Goal: Check status

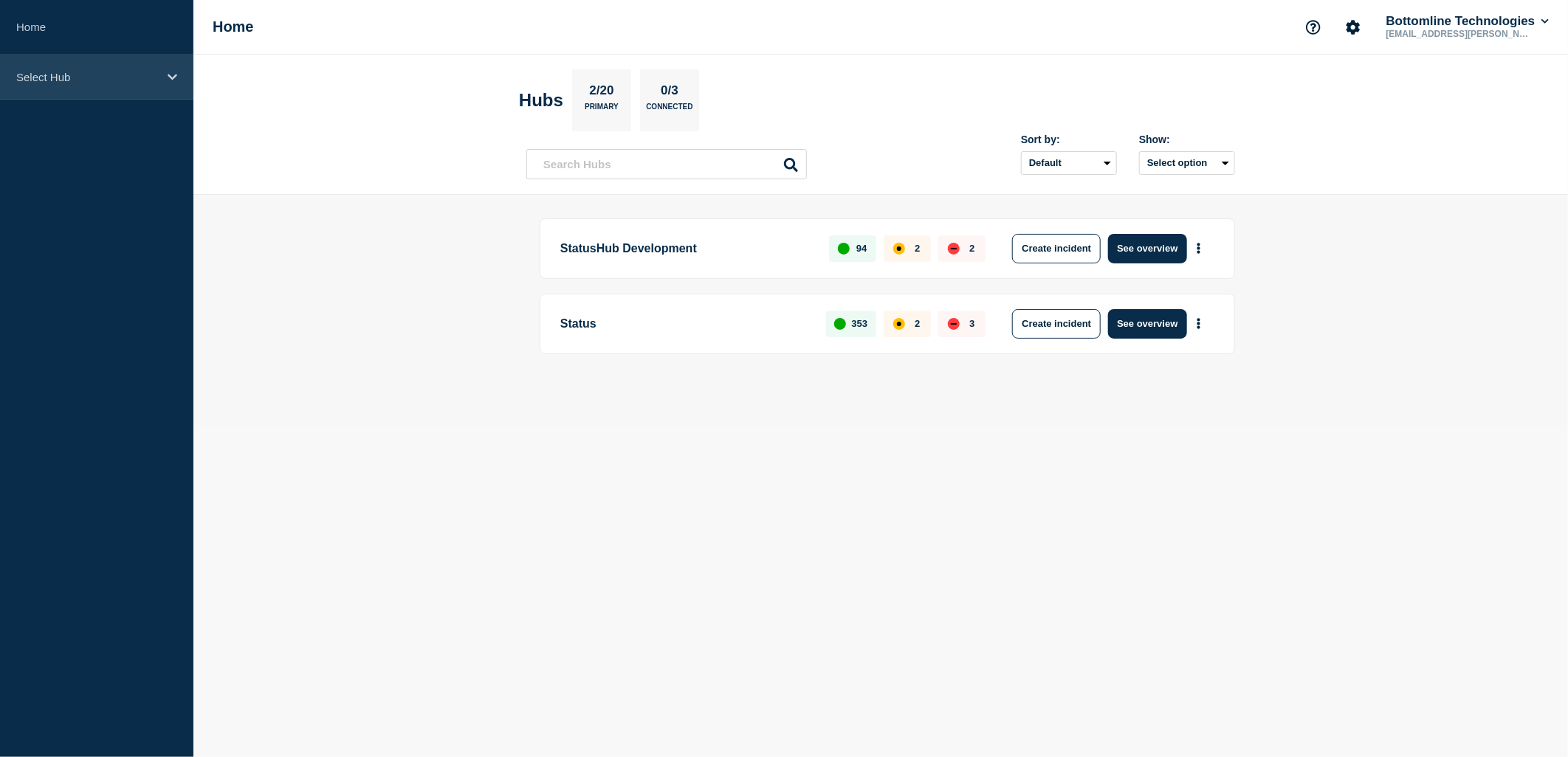
click at [149, 75] on p "Select Hub" at bounding box center [87, 77] width 142 height 13
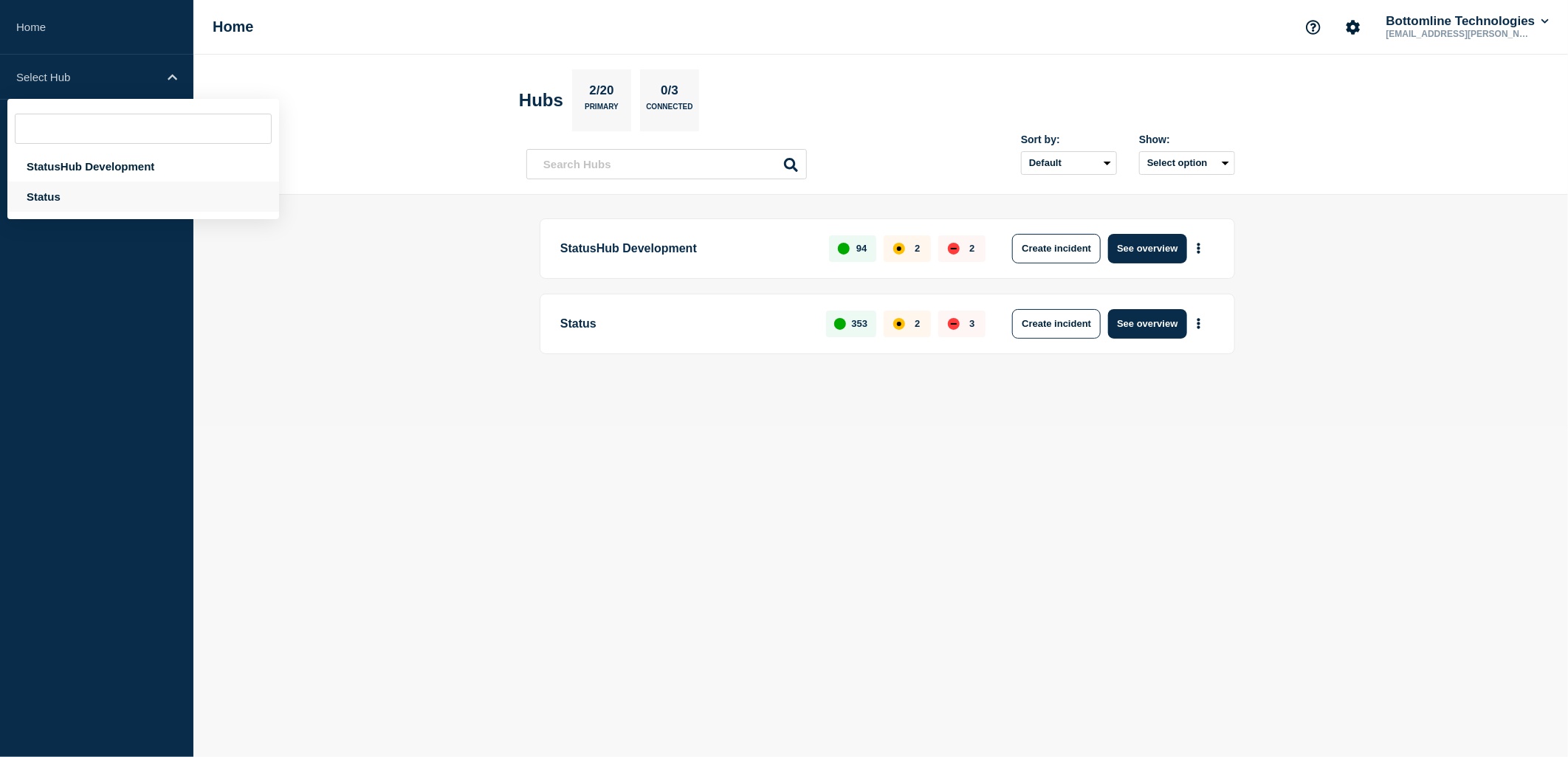
click at [59, 201] on div "Status" at bounding box center [144, 196] width 272 height 30
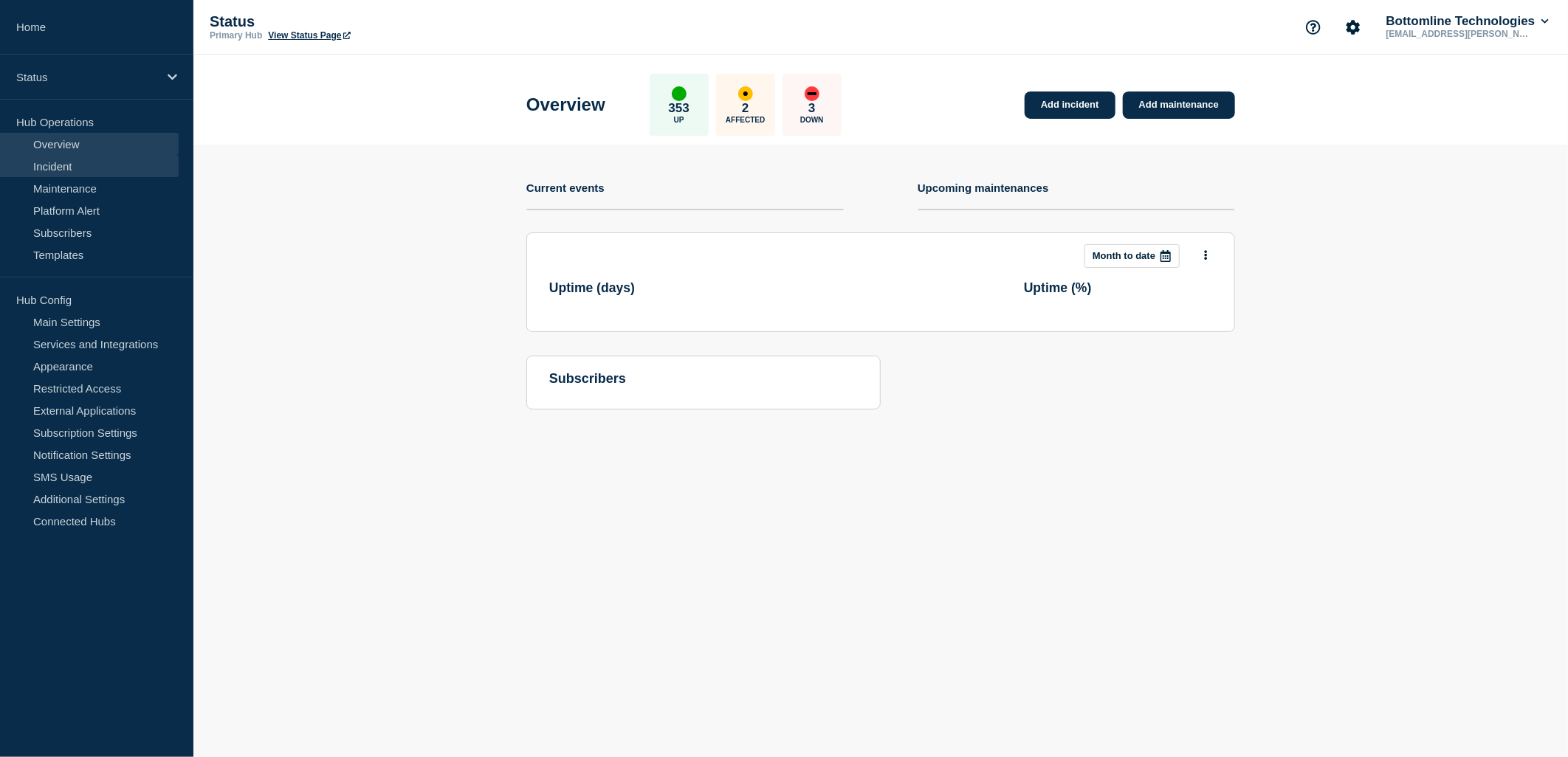
click at [71, 165] on link "Incident" at bounding box center [90, 166] width 179 height 22
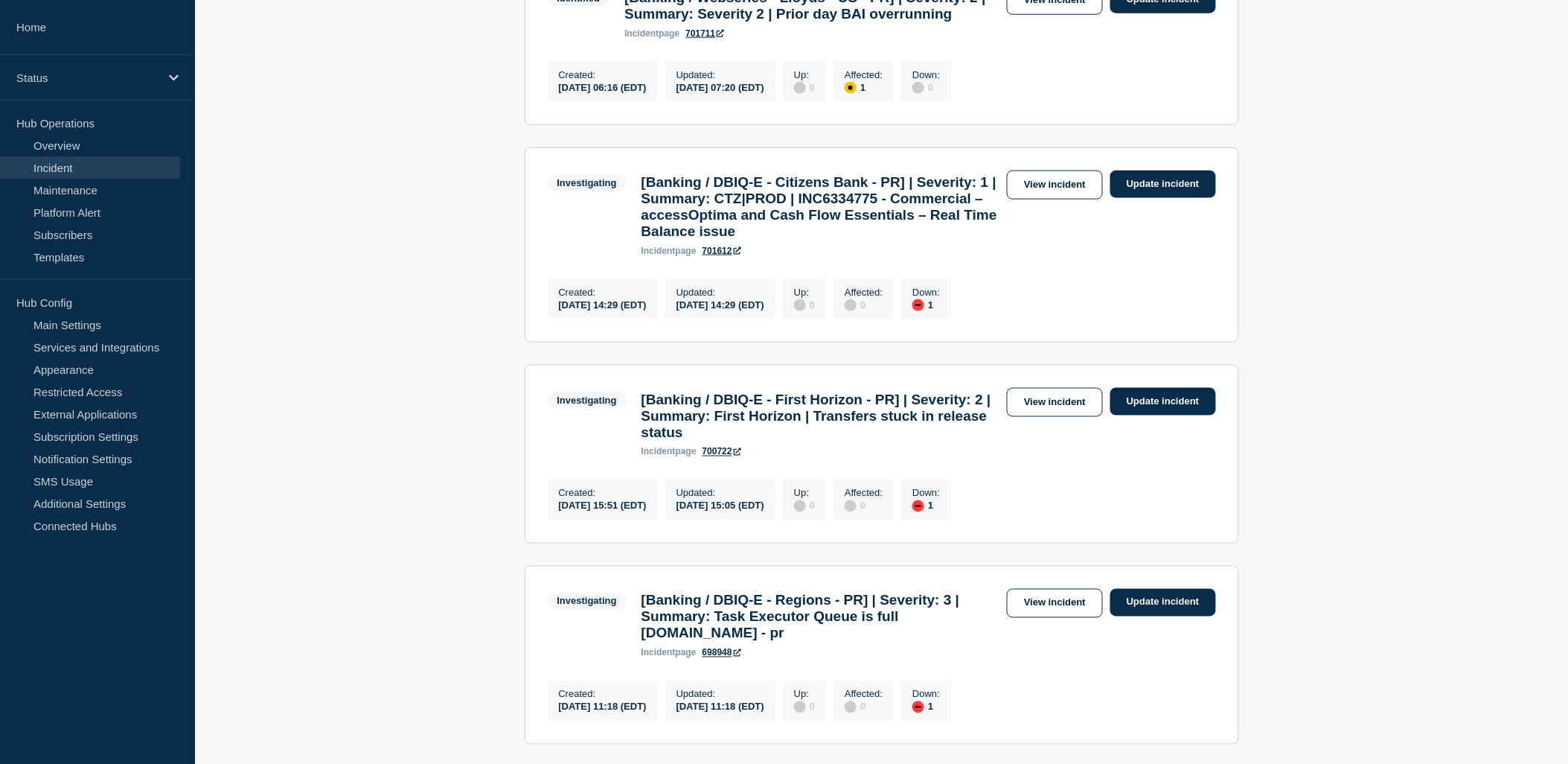
scroll to position [587, 0]
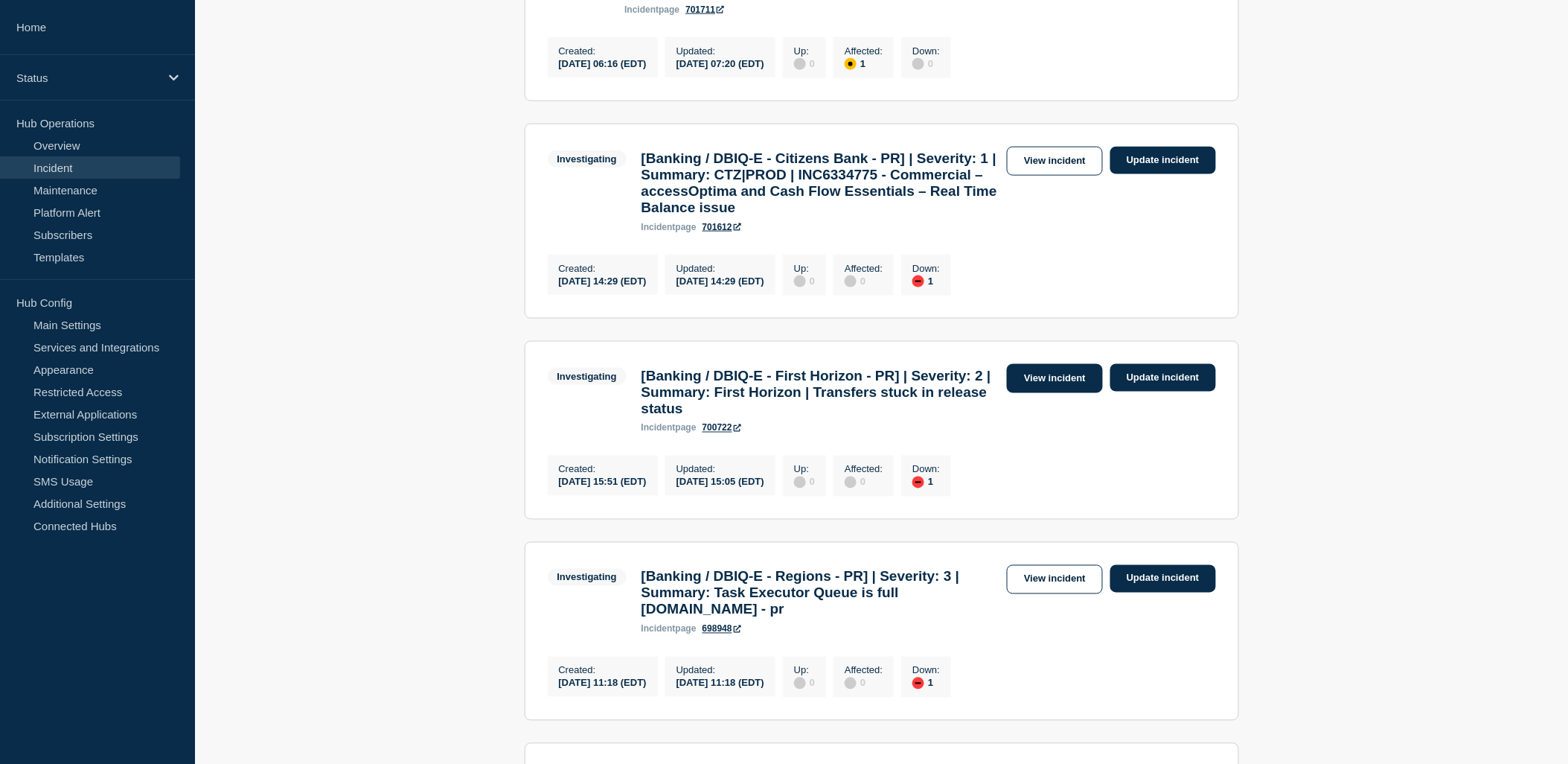
click at [1054, 393] on link "View incident" at bounding box center [1055, 378] width 96 height 29
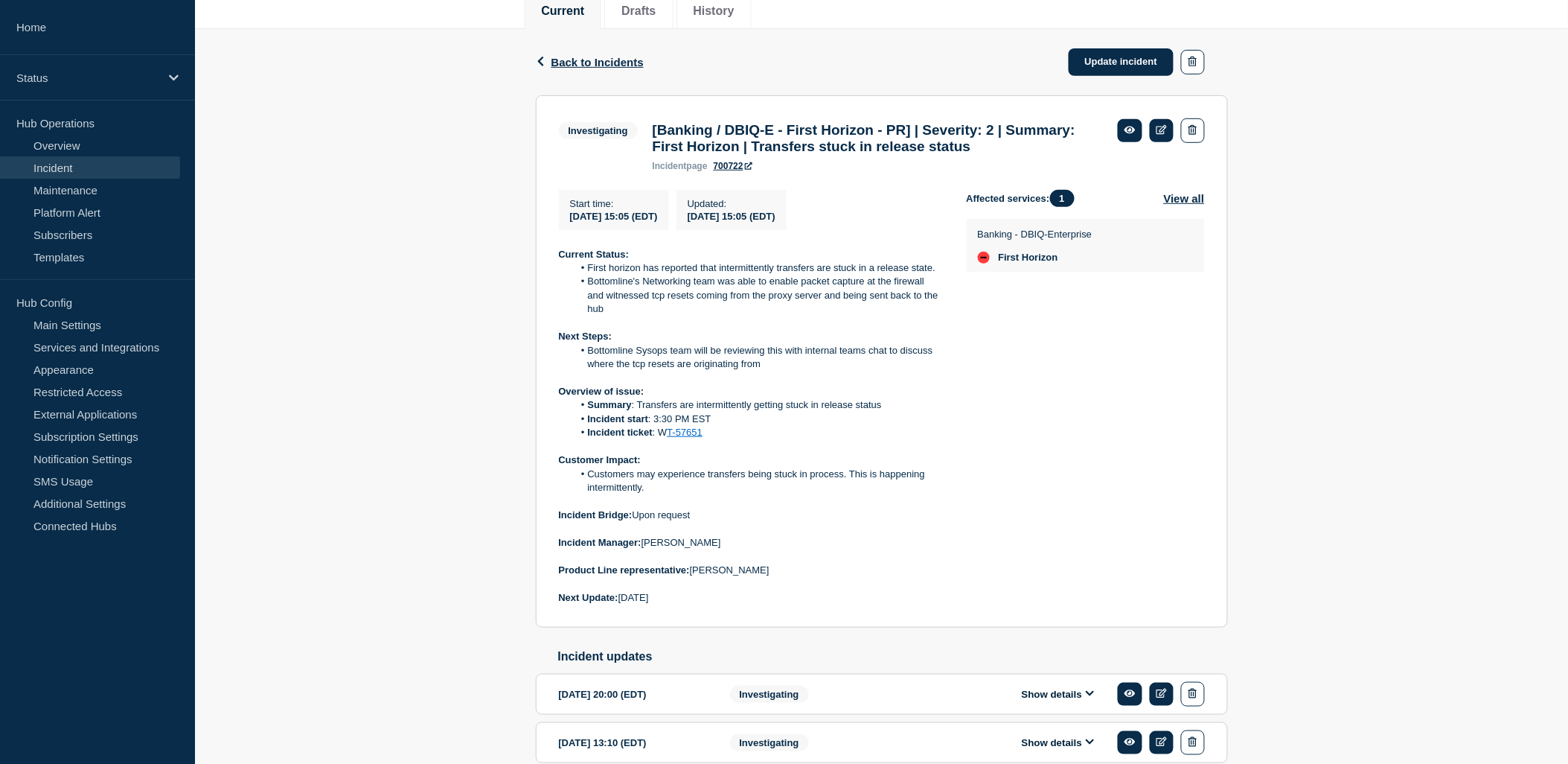
scroll to position [165, 0]
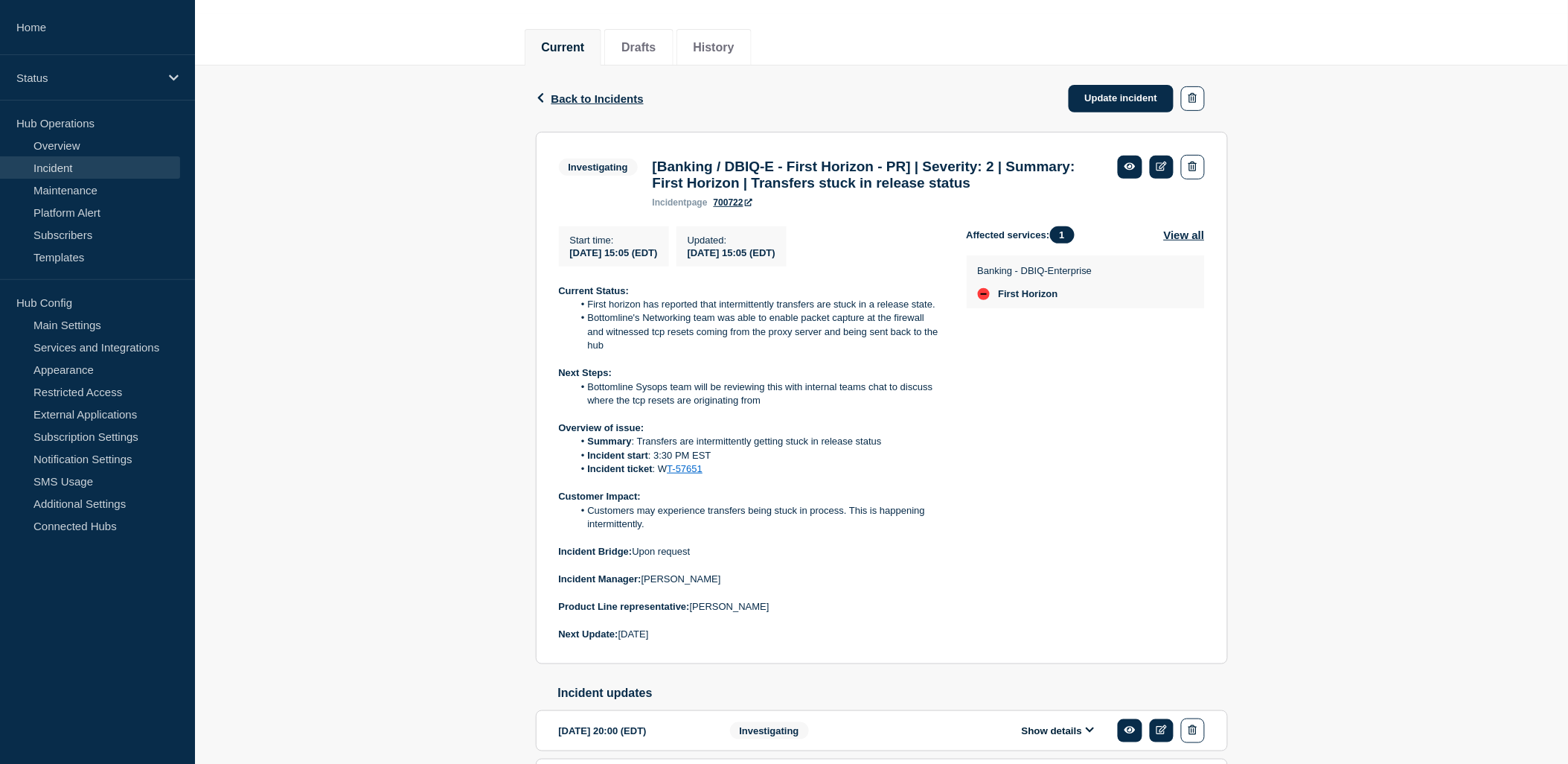
click at [32, 168] on link "Incident" at bounding box center [90, 168] width 180 height 23
